Goal: Complete application form

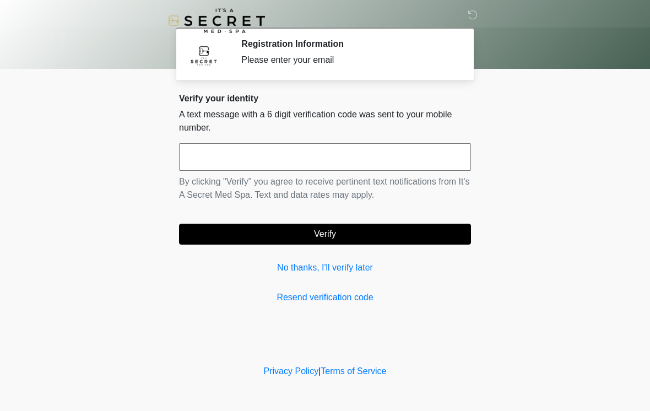
click at [212, 155] on input "text" at bounding box center [325, 157] width 292 height 28
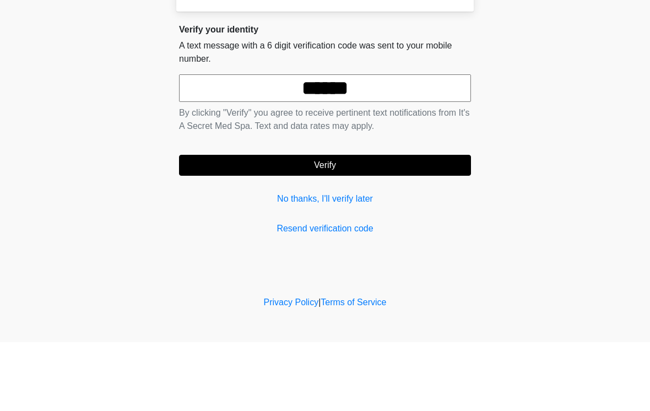
type input "******"
click at [266, 224] on button "Verify" at bounding box center [325, 234] width 292 height 21
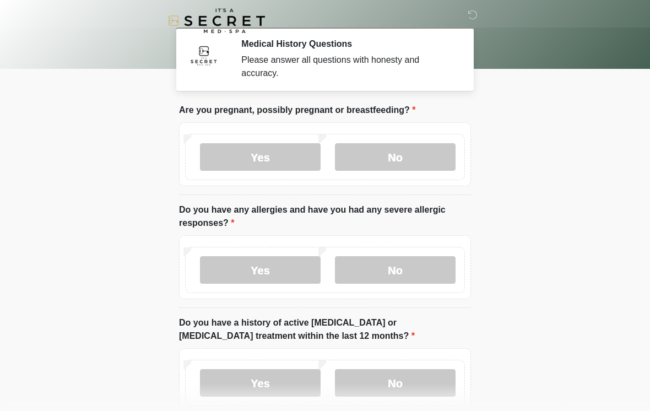
click at [396, 163] on label "No" at bounding box center [395, 157] width 121 height 28
click at [370, 275] on label "No" at bounding box center [395, 270] width 121 height 28
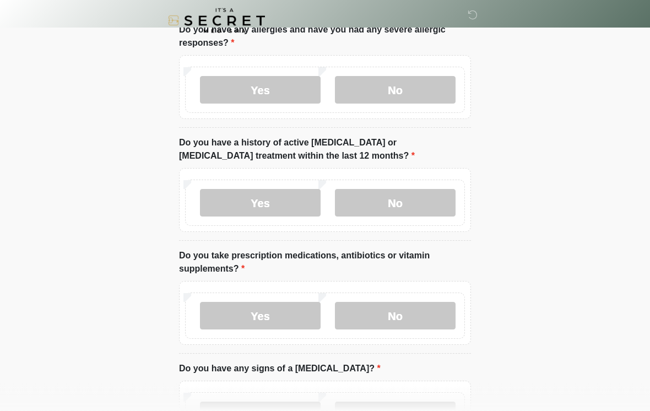
scroll to position [180, 0]
click at [401, 206] on label "No" at bounding box center [395, 203] width 121 height 28
click at [396, 317] on label "No" at bounding box center [395, 316] width 121 height 28
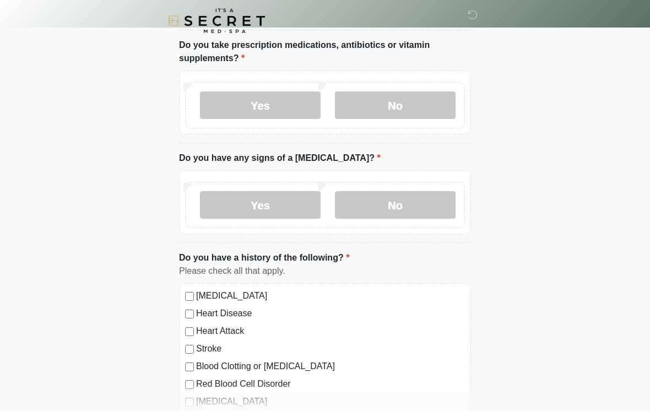
scroll to position [392, 0]
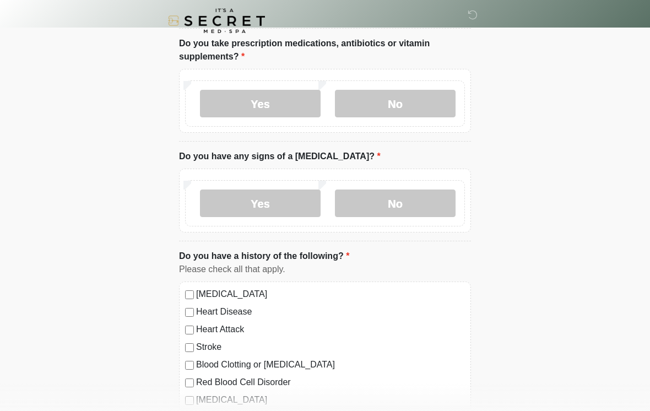
click at [385, 209] on label "No" at bounding box center [395, 203] width 121 height 28
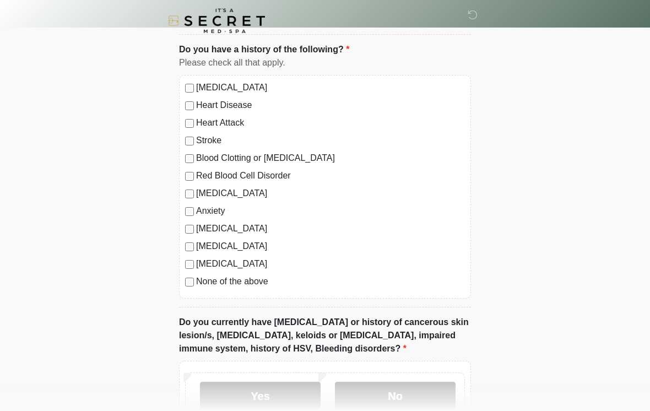
scroll to position [603, 0]
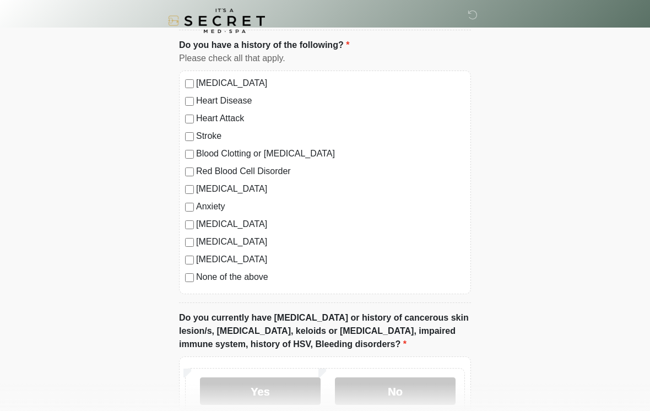
click at [189, 285] on div "High Blood Pressure Heart Disease Heart Attack Stroke Blood Clotting or Bleedin…" at bounding box center [325, 182] width 292 height 224
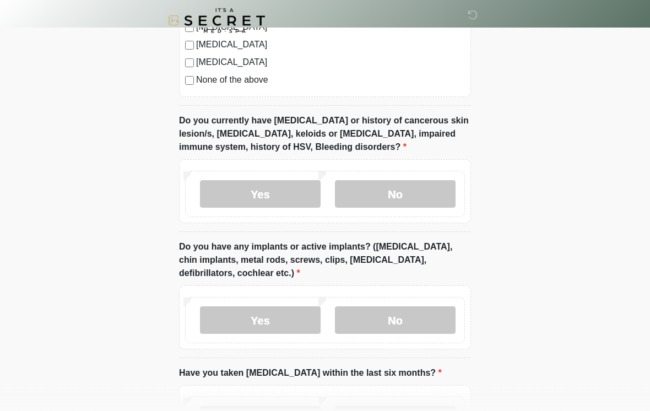
scroll to position [798, 0]
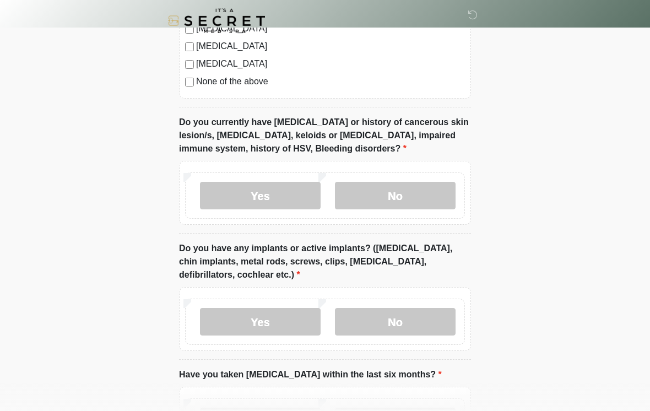
click at [419, 192] on label "No" at bounding box center [395, 196] width 121 height 28
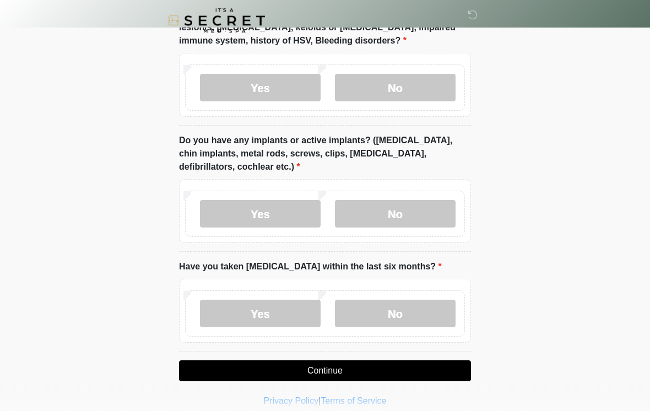
scroll to position [917, 0]
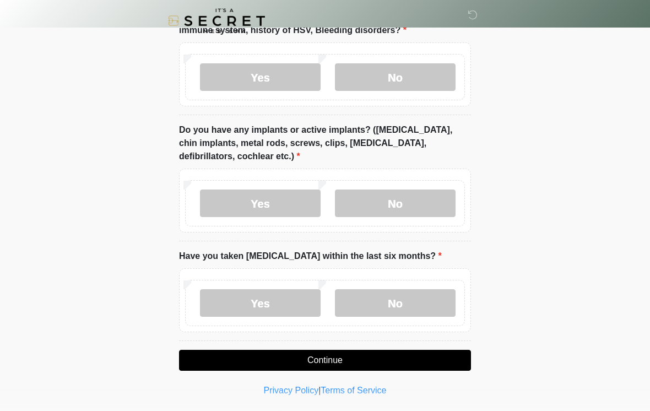
click at [264, 201] on label "Yes" at bounding box center [260, 203] width 121 height 28
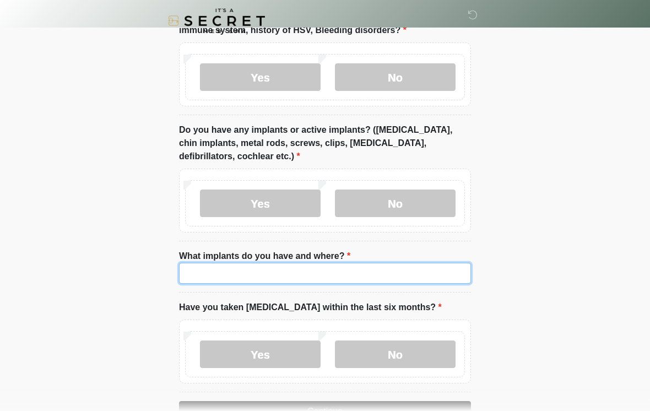
click at [307, 271] on input "What implants do you have and where?" at bounding box center [325, 273] width 292 height 21
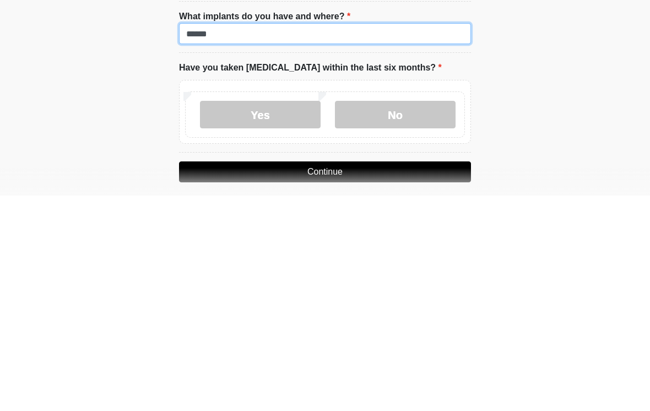
scroll to position [942, 0]
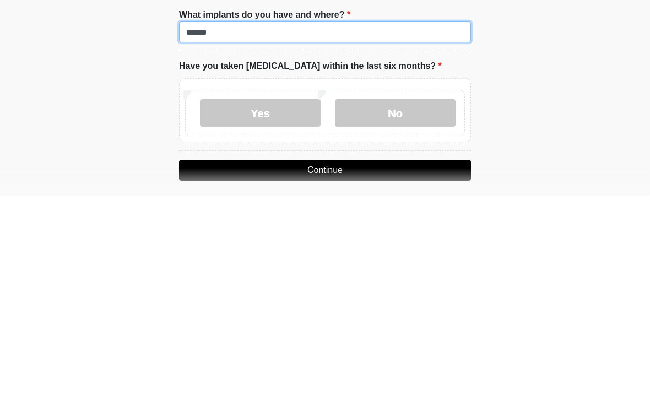
type input "******"
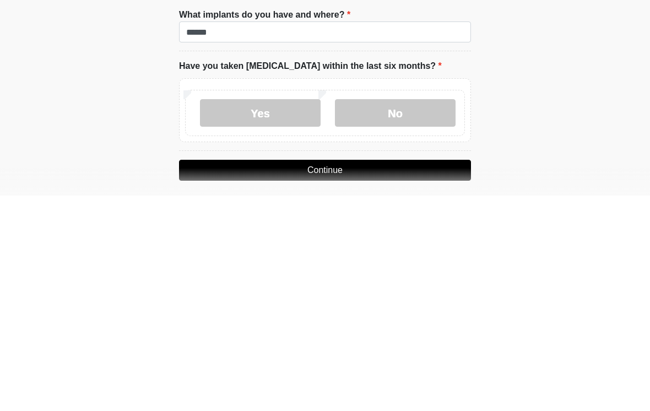
click at [409, 314] on label "No" at bounding box center [395, 328] width 121 height 28
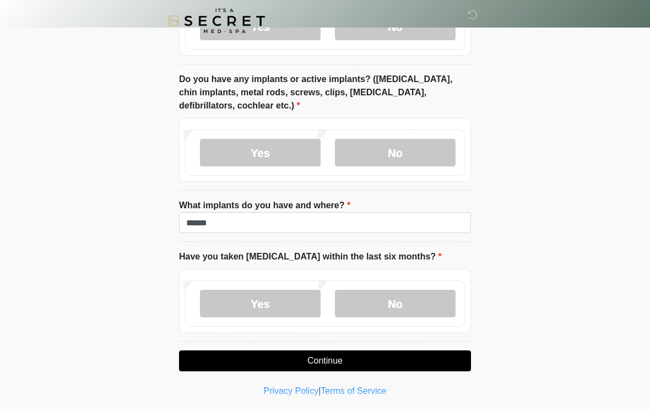
click at [391, 357] on button "Continue" at bounding box center [325, 360] width 292 height 21
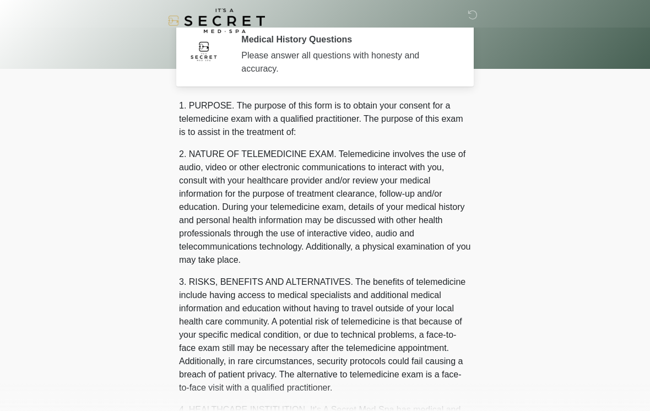
scroll to position [0, 0]
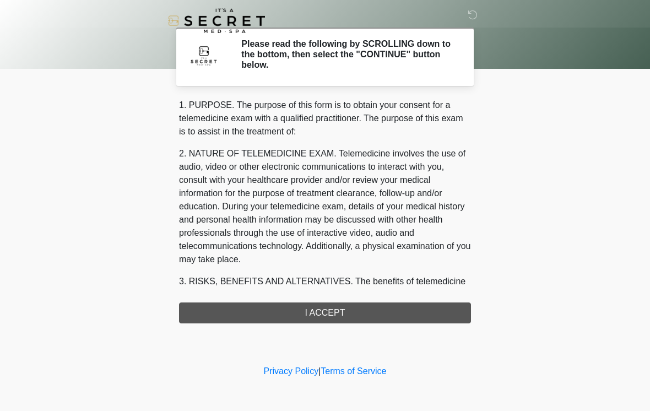
click at [407, 319] on div "1. PURPOSE. The purpose of this form is to obtain your consent for a telemedici…" at bounding box center [325, 211] width 292 height 225
click at [408, 309] on div "1. PURPOSE. The purpose of this form is to obtain your consent for a telemedici…" at bounding box center [325, 211] width 292 height 225
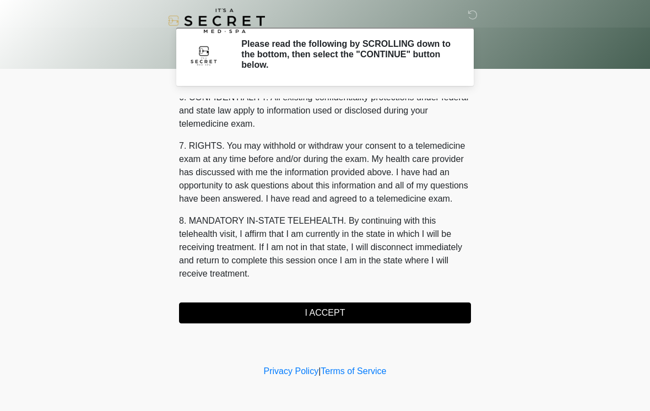
scroll to position [448, 0]
click at [388, 317] on button "I ACCEPT" at bounding box center [325, 312] width 292 height 21
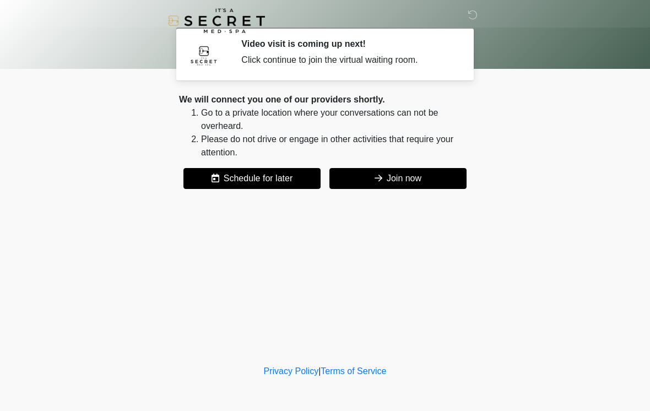
click at [418, 170] on button "Join now" at bounding box center [397, 178] width 137 height 21
